Goal: Information Seeking & Learning: Learn about a topic

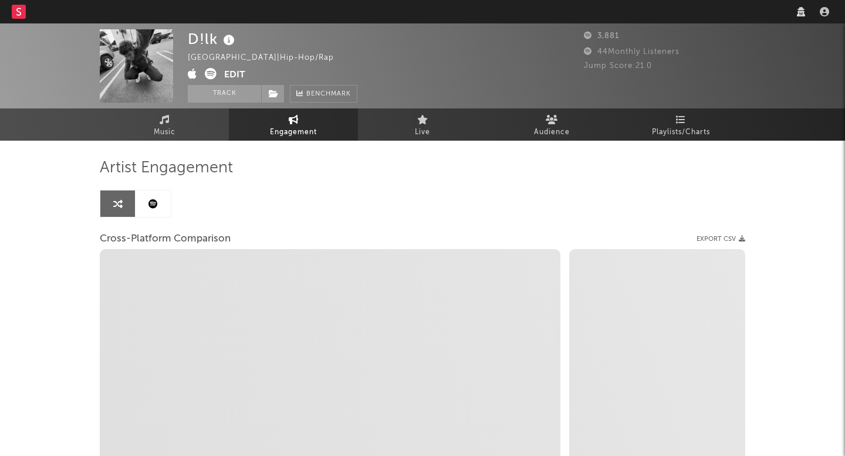
select select "1w"
select select "1m"
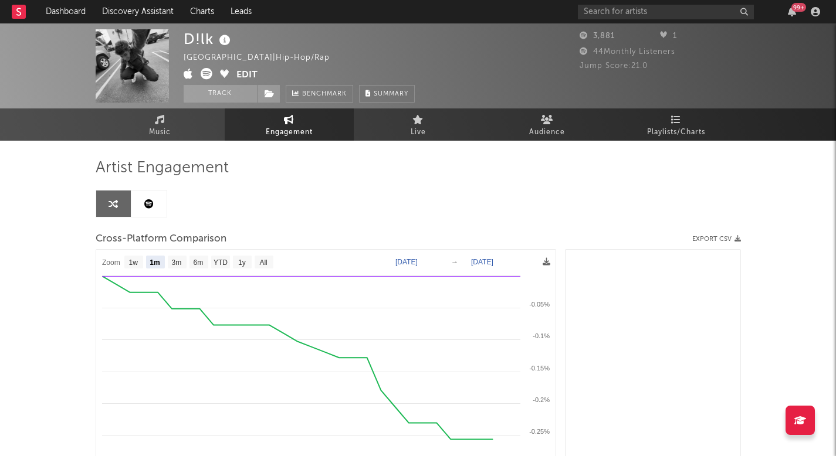
select select "1m"
click at [191, 132] on link "Music" at bounding box center [160, 125] width 129 height 32
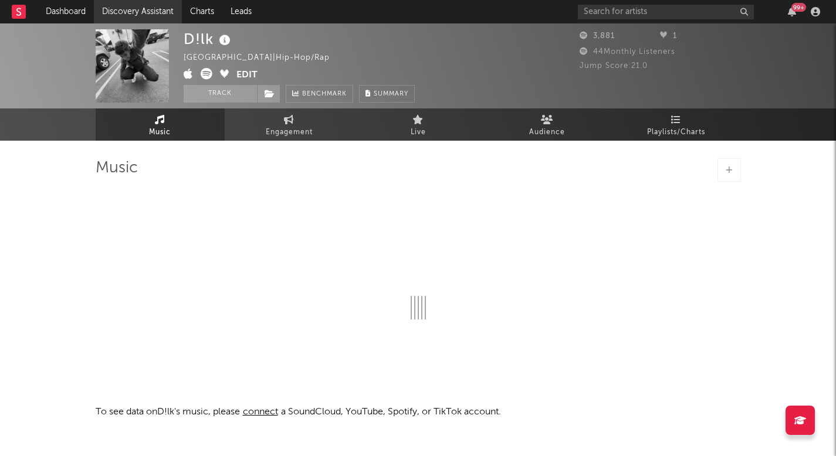
select select "1w"
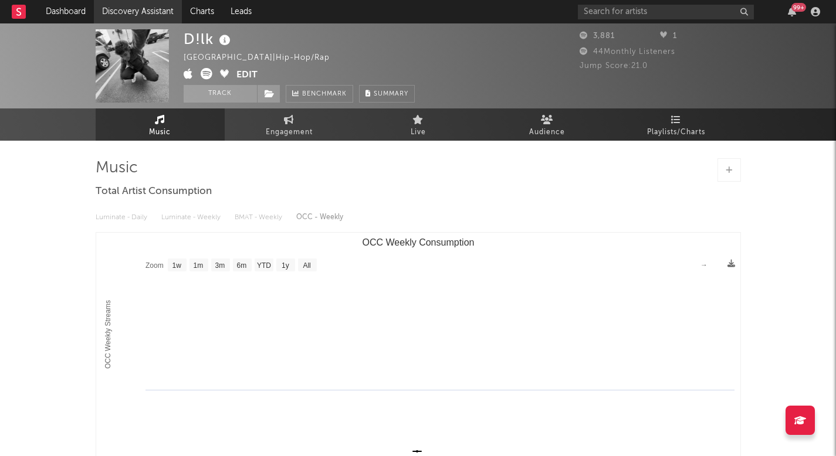
click at [154, 7] on link "Discovery Assistant" at bounding box center [138, 11] width 88 height 23
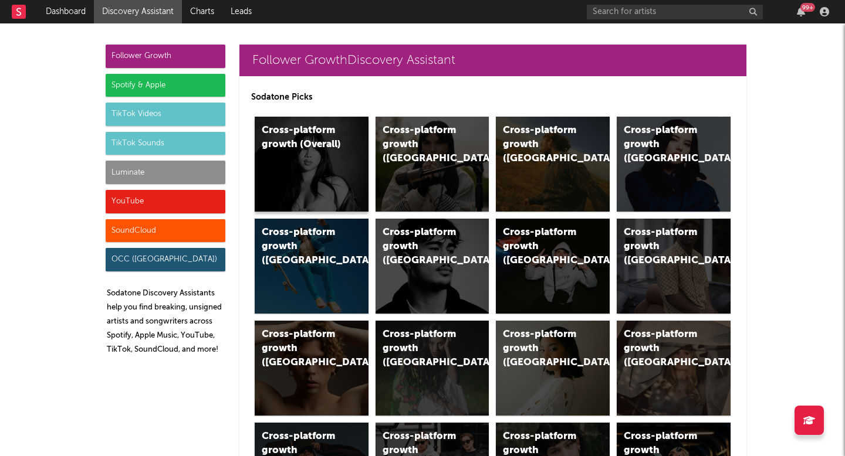
click at [302, 177] on div "Cross-platform growth (Overall)" at bounding box center [312, 164] width 114 height 95
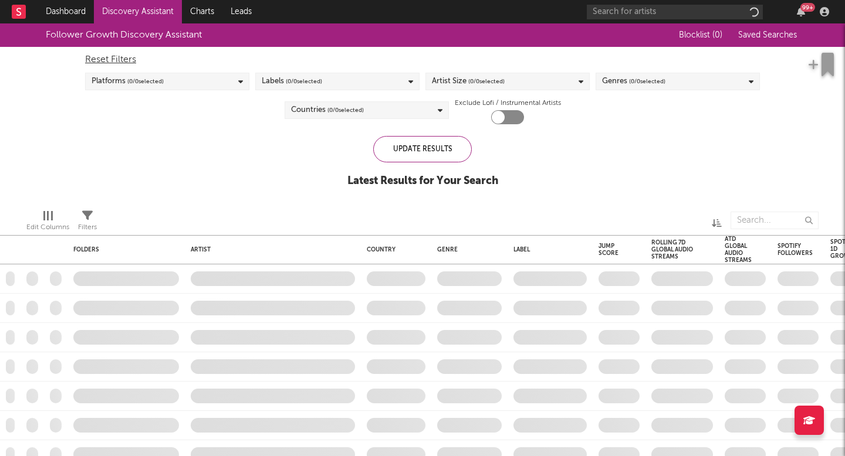
checkbox input "true"
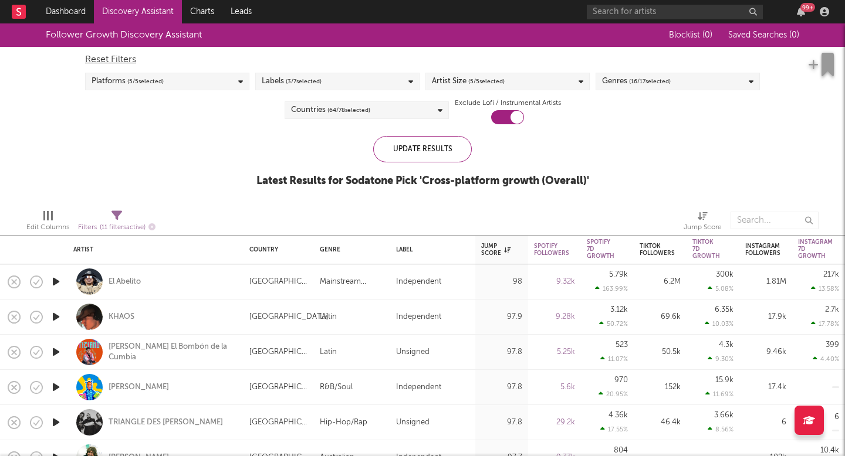
click at [306, 176] on div "Latest Results for Sodatone Pick ' Cross-platform growth (Overall) '" at bounding box center [422, 181] width 333 height 14
click at [153, 19] on link "Discovery Assistant" at bounding box center [138, 11] width 88 height 23
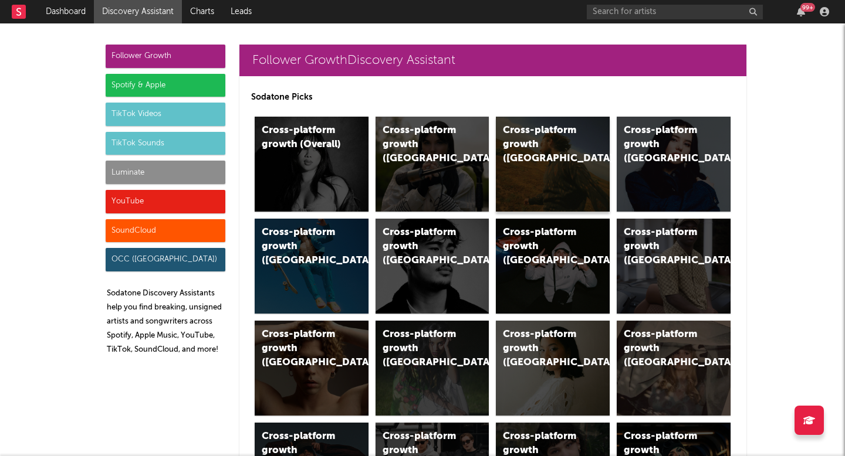
click at [543, 154] on div "Cross-platform growth ([GEOGRAPHIC_DATA])" at bounding box center [553, 164] width 114 height 95
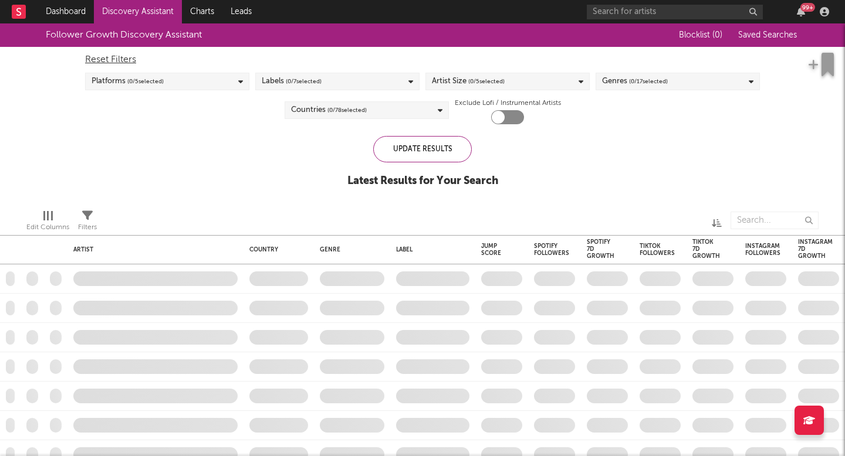
checkbox input "true"
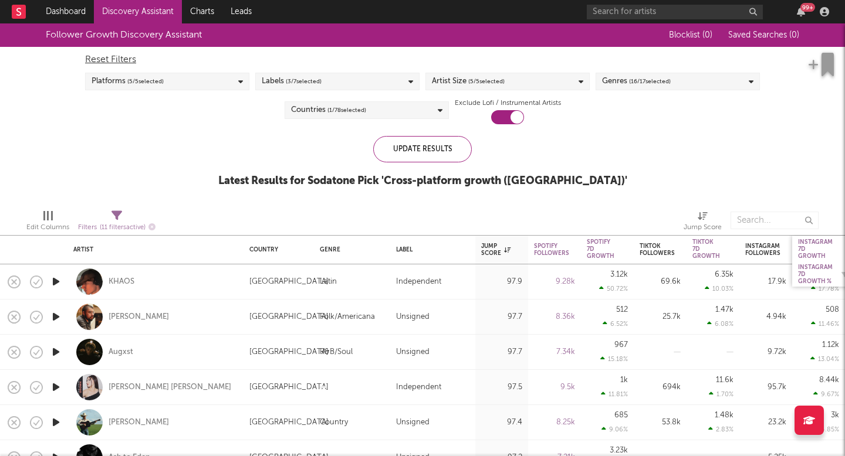
click at [808, 269] on div "Instagram 7D Growth %" at bounding box center [815, 274] width 35 height 21
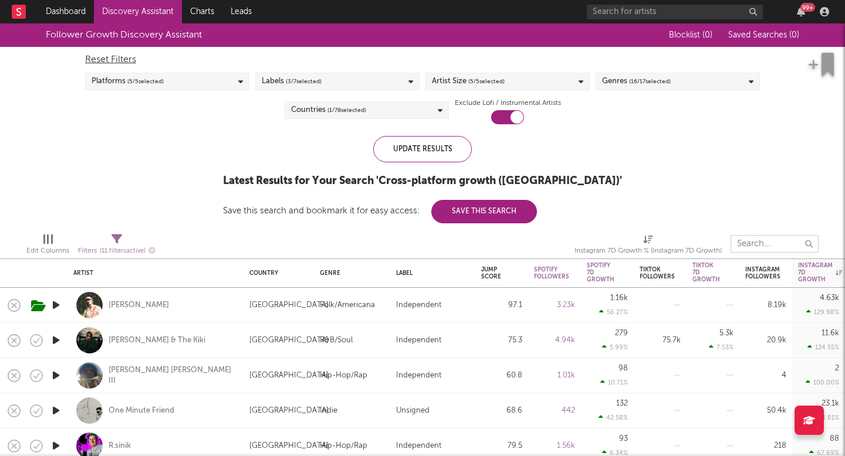
click at [470, 258] on div at bounding box center [470, 243] width 192 height 29
click at [195, 9] on link "Charts" at bounding box center [202, 11] width 40 height 23
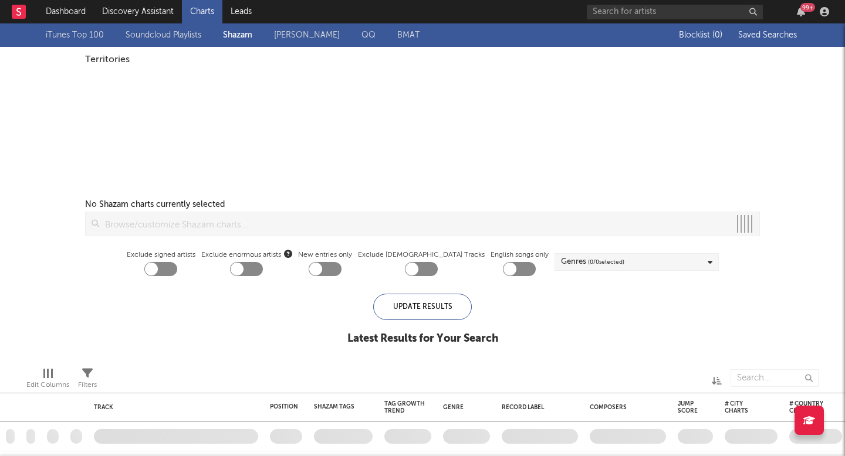
click at [154, 9] on link "Discovery Assistant" at bounding box center [138, 11] width 88 height 23
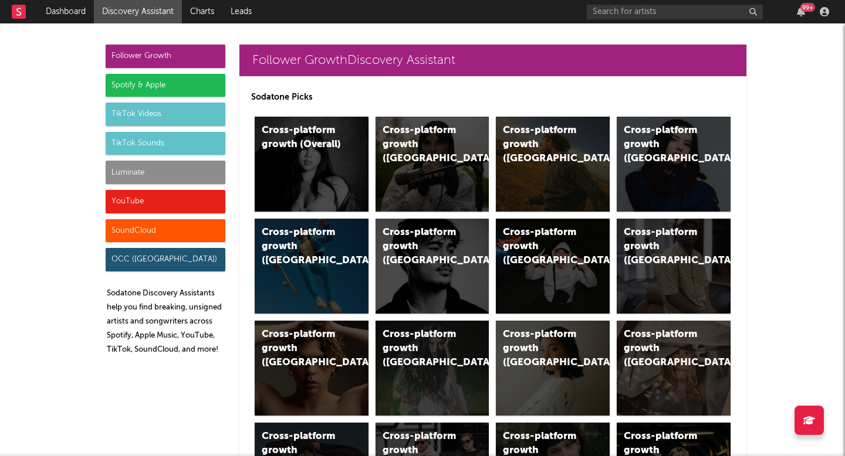
click at [154, 9] on link "Discovery Assistant" at bounding box center [138, 11] width 88 height 23
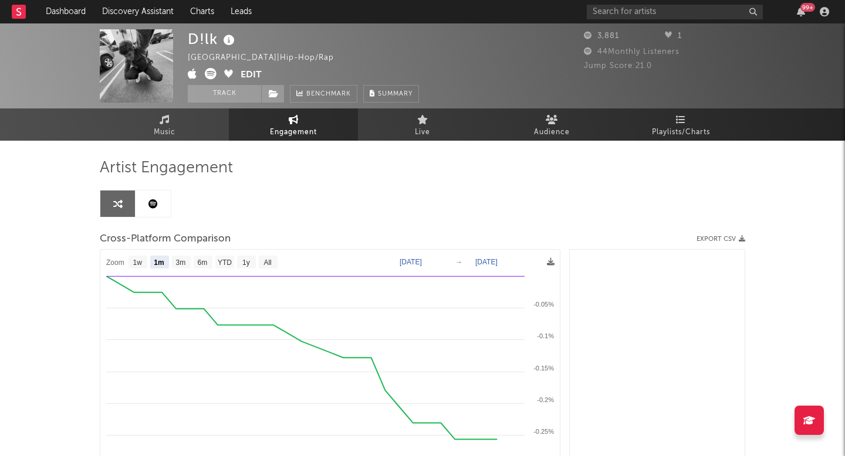
select select "1m"
click at [137, 11] on link "Discovery Assistant" at bounding box center [138, 11] width 88 height 23
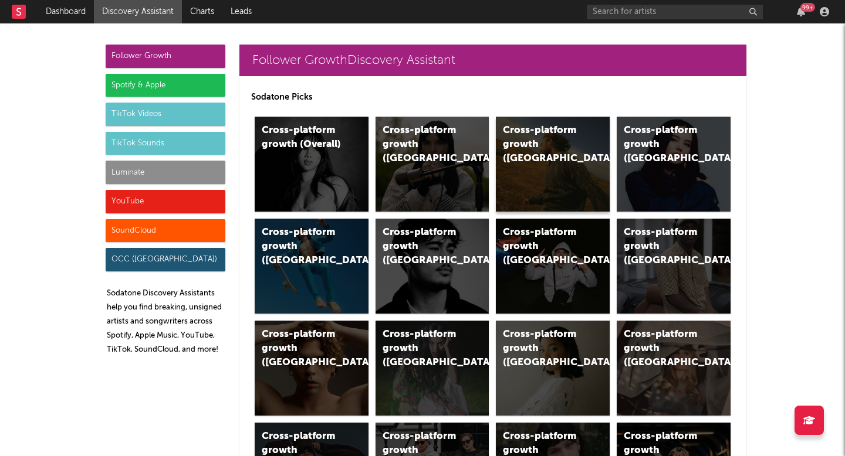
click at [556, 178] on div "Cross-platform growth ([GEOGRAPHIC_DATA])" at bounding box center [553, 164] width 114 height 95
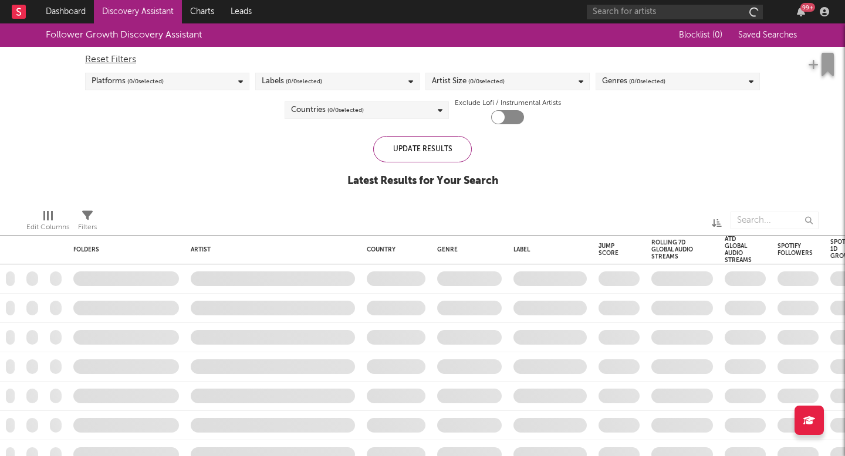
checkbox input "true"
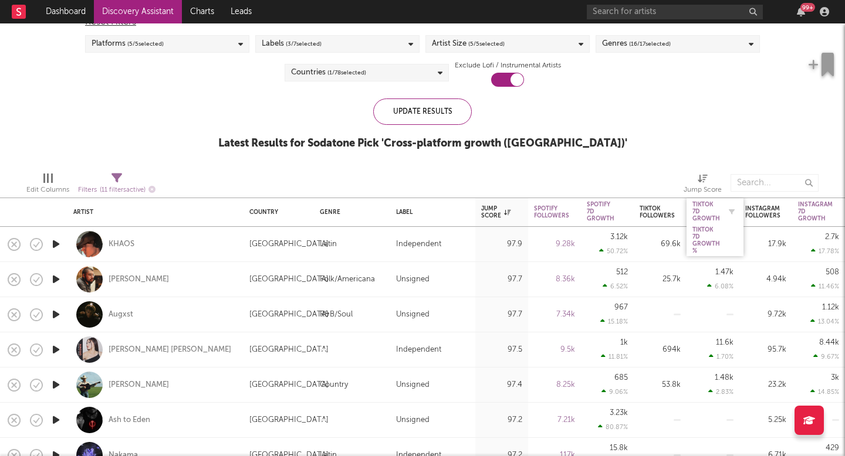
click at [705, 214] on div "Tiktok 7D Growth" at bounding box center [706, 211] width 28 height 21
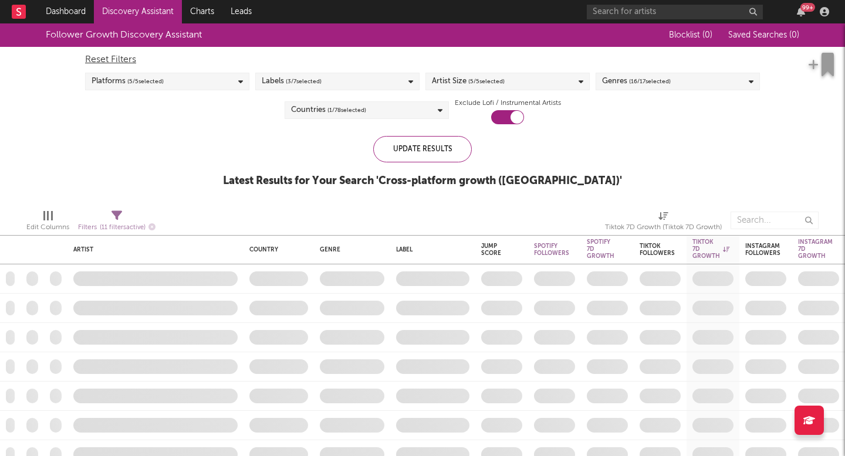
click at [705, 215] on span "Tiktok 7D Growth (Tiktok 7D Growth)" at bounding box center [663, 222] width 117 height 23
select select "-1"
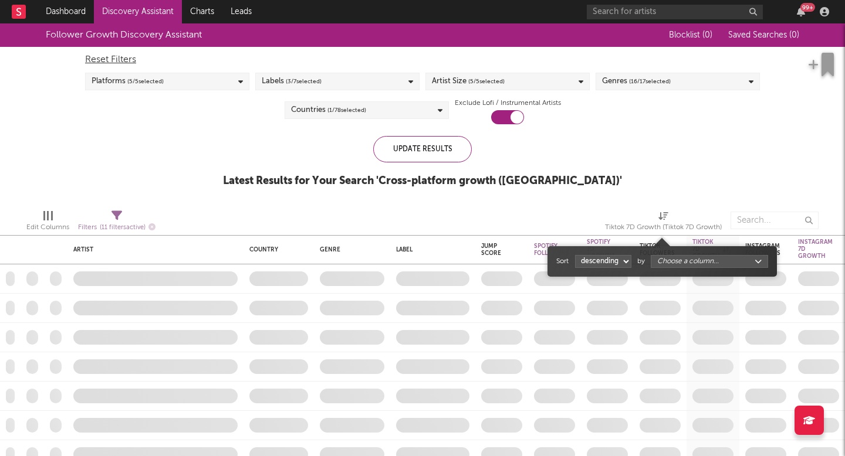
click at [703, 256] on body "Dashboard Discovery Assistant Charts Leads 99 + Notifications Settings Mark all…" at bounding box center [422, 228] width 845 height 456
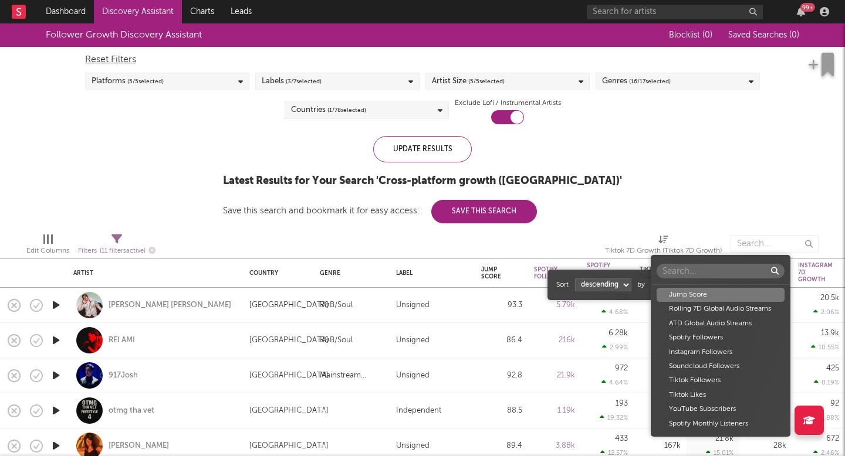
click at [710, 178] on div "Jump Score Rolling 7D Global Audio Streams ATD Global Audio Streams Spotify Fol…" at bounding box center [422, 228] width 845 height 456
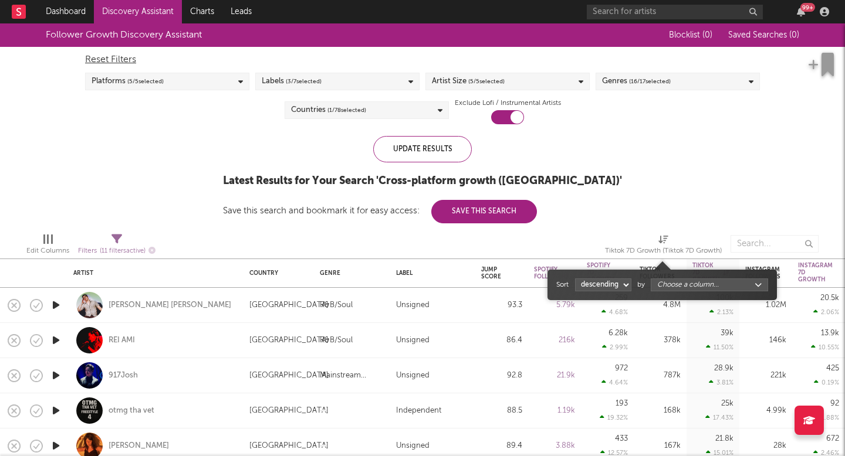
click at [716, 158] on div "Follower Growth Discovery Assistant Blocklist ( 0 ) Saved Searches ( 0 ) Reset …" at bounding box center [422, 123] width 845 height 200
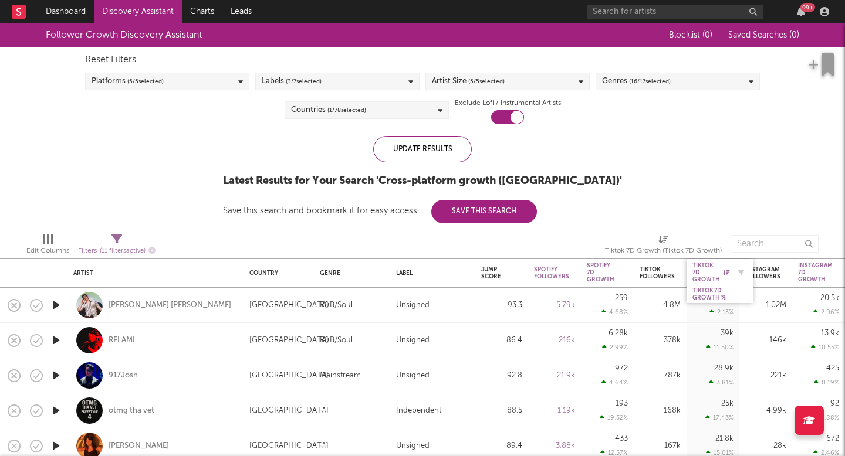
click at [715, 277] on div "Tiktok 7D Growth" at bounding box center [710, 272] width 37 height 21
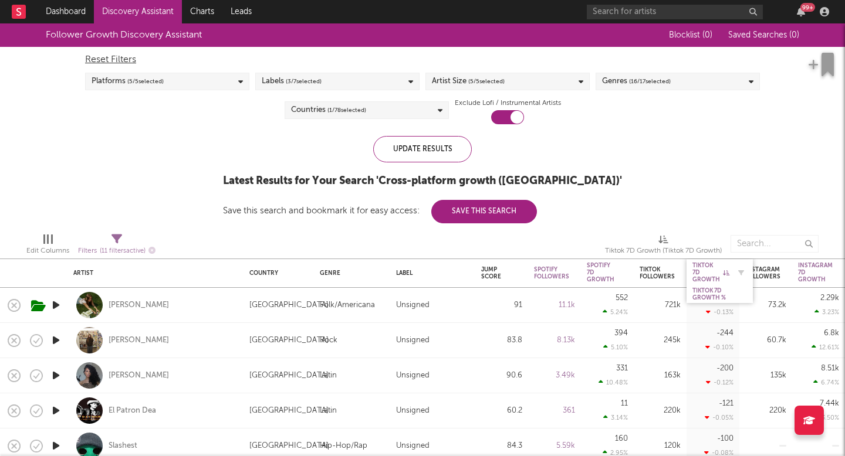
click at [695, 267] on div "Tiktok 7D Growth" at bounding box center [710, 272] width 37 height 21
